Goal: Task Accomplishment & Management: Use online tool/utility

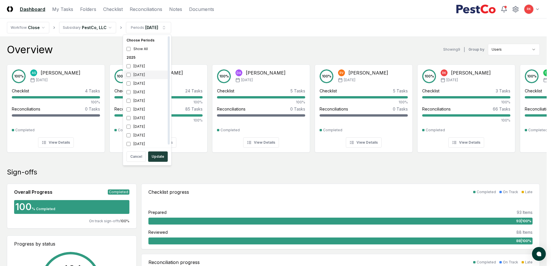
click at [132, 75] on div "[DATE]" at bounding box center [147, 75] width 46 height 9
click at [131, 100] on div "[DATE]" at bounding box center [147, 100] width 46 height 9
click at [155, 156] on button "Update" at bounding box center [158, 156] width 20 height 10
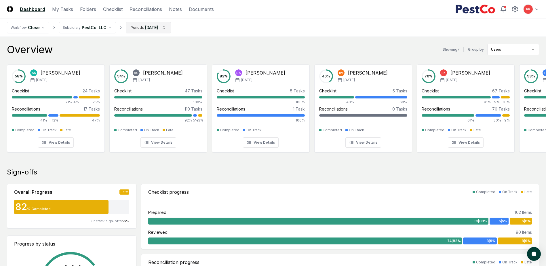
drag, startPoint x: 107, startPoint y: 10, endPoint x: 150, endPoint y: 24, distance: 45.5
click at [107, 10] on link "Checklist" at bounding box center [113, 9] width 20 height 7
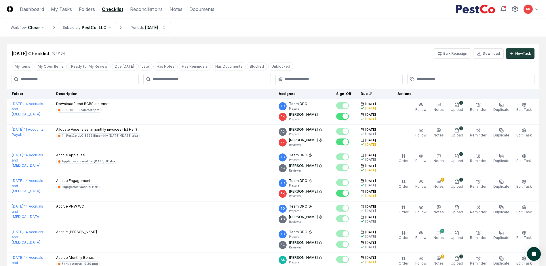
click at [54, 75] on input at bounding box center [75, 79] width 127 height 10
type input "*******"
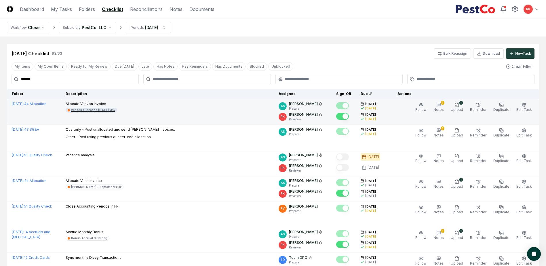
click at [108, 109] on div "verizon allocation [DATE].xlsx" at bounding box center [93, 110] width 44 height 4
